Goal: Information Seeking & Learning: Learn about a topic

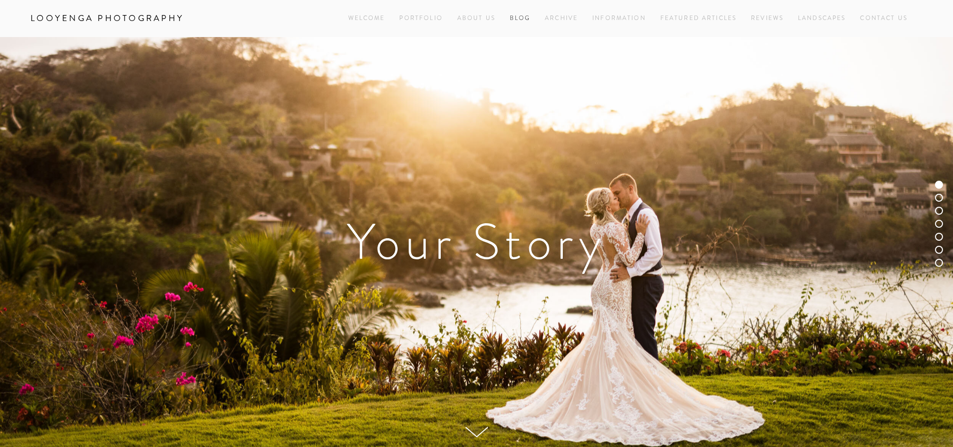
click at [522, 14] on link "Blog" at bounding box center [520, 19] width 21 height 14
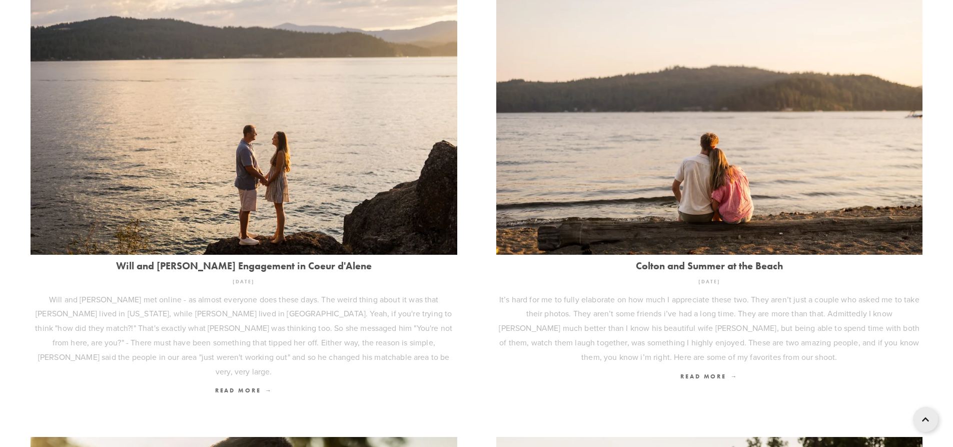
scroll to position [300, 0]
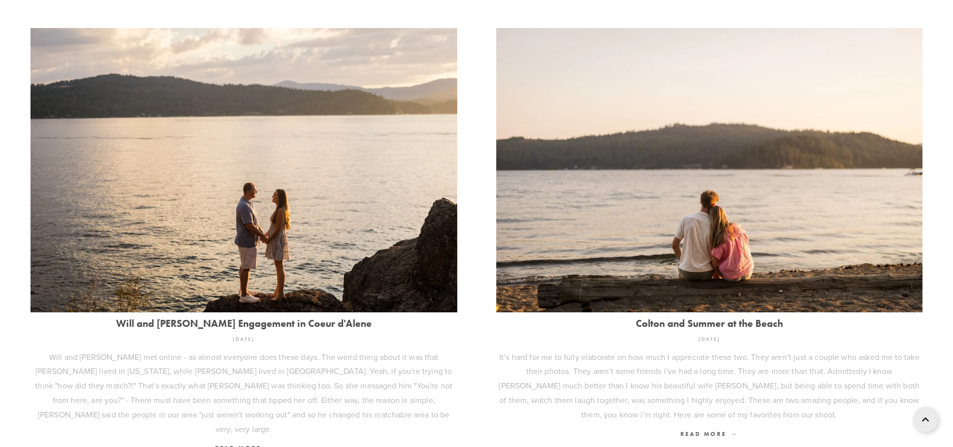
click at [623, 275] on img at bounding box center [709, 170] width 427 height 285
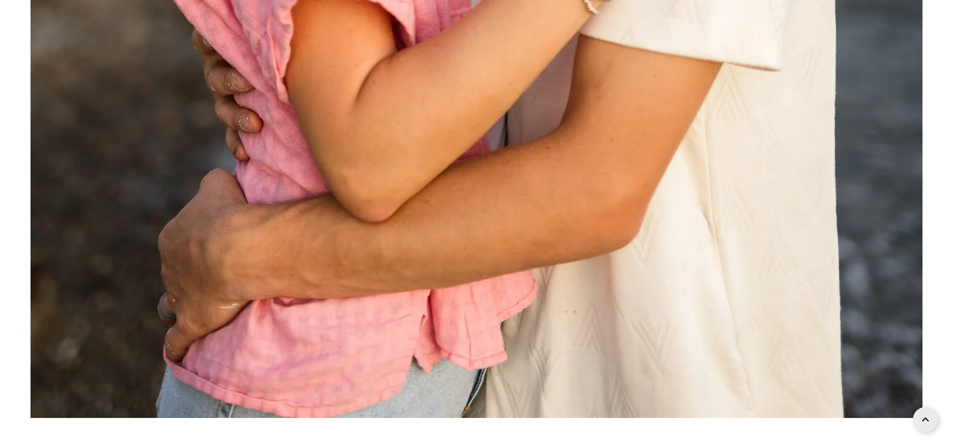
scroll to position [9670, 0]
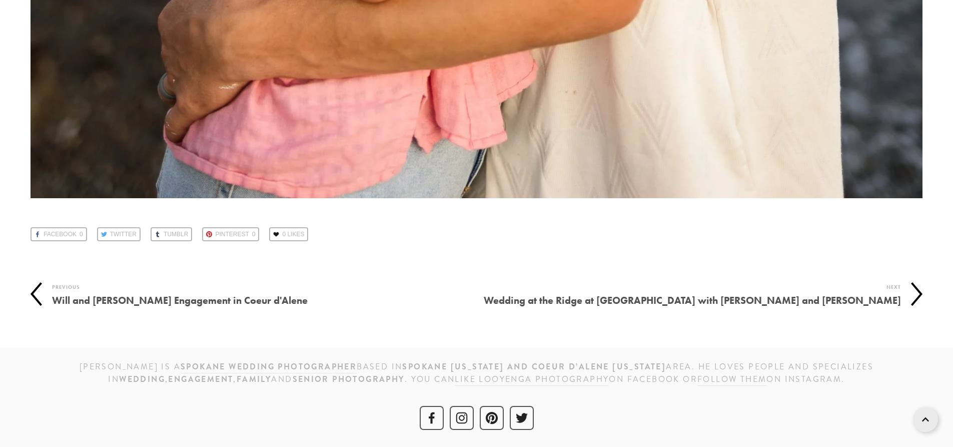
click at [218, 306] on h4 "Will and [PERSON_NAME] Engagement in Coeur d'Alene" at bounding box center [264, 300] width 425 height 15
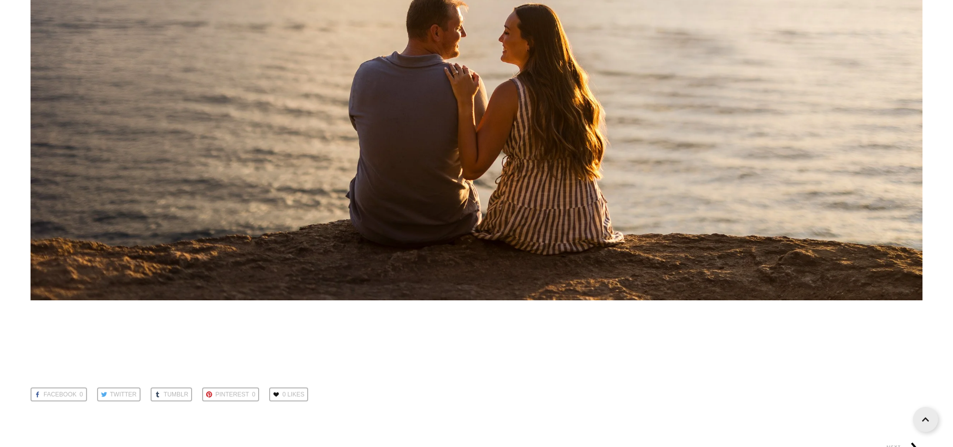
scroll to position [17198, 0]
